Goal: Check status

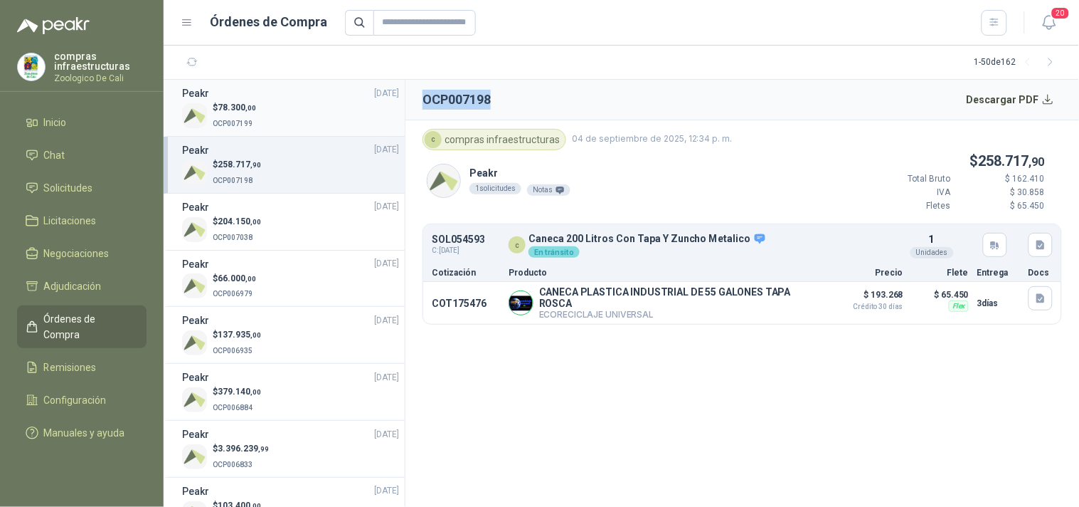
click at [235, 120] on span "OCP007199" at bounding box center [233, 124] width 40 height 8
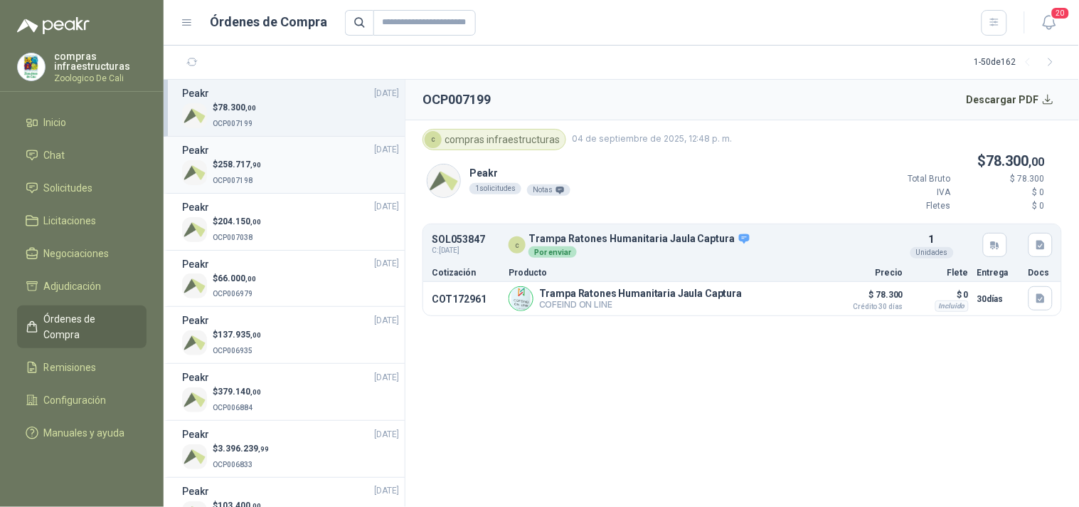
click at [237, 189] on li "Peakr [DATE] $ 258.717 ,90 OCP007198" at bounding box center [284, 165] width 241 height 57
click at [247, 186] on p "OCP007198" at bounding box center [237, 179] width 48 height 16
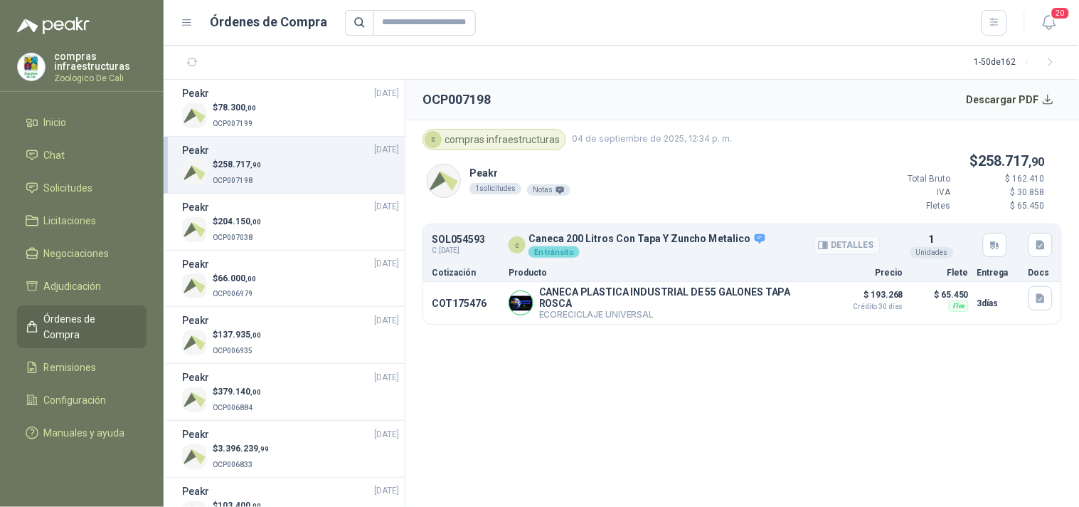
click at [683, 243] on p "Caneca 200 Litros Con Tapa Y Zuncho Metalico" at bounding box center [648, 239] width 238 height 13
click at [762, 243] on div "c Caneca 200 Litros Con Tapa Y Zuncho Metalico En [PERSON_NAME]" at bounding box center [695, 246] width 372 height 26
click at [754, 238] on icon at bounding box center [760, 239] width 13 height 13
click at [754, 223] on div "ver detalle en el anexo" at bounding box center [749, 212] width 112 height 24
click at [757, 214] on div "ver detalle en el anexo" at bounding box center [749, 212] width 112 height 24
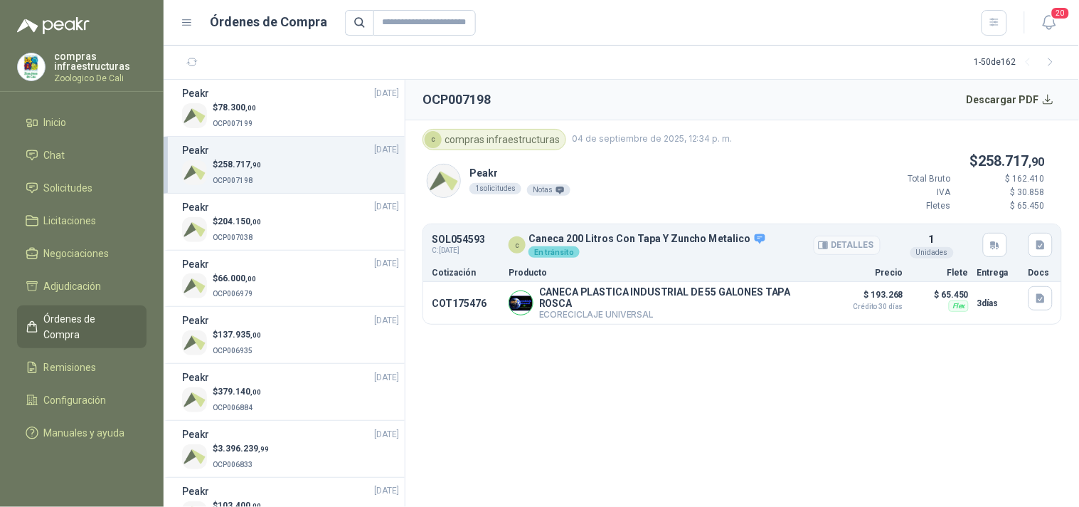
click at [740, 240] on p "Caneca 200 Litros Con Tapa Y Zuncho Metalico" at bounding box center [648, 239] width 238 height 13
click at [560, 253] on div "En tránsito" at bounding box center [554, 251] width 51 height 11
click at [832, 247] on button "Detalles" at bounding box center [847, 244] width 67 height 19
